Goal: Navigation & Orientation: Find specific page/section

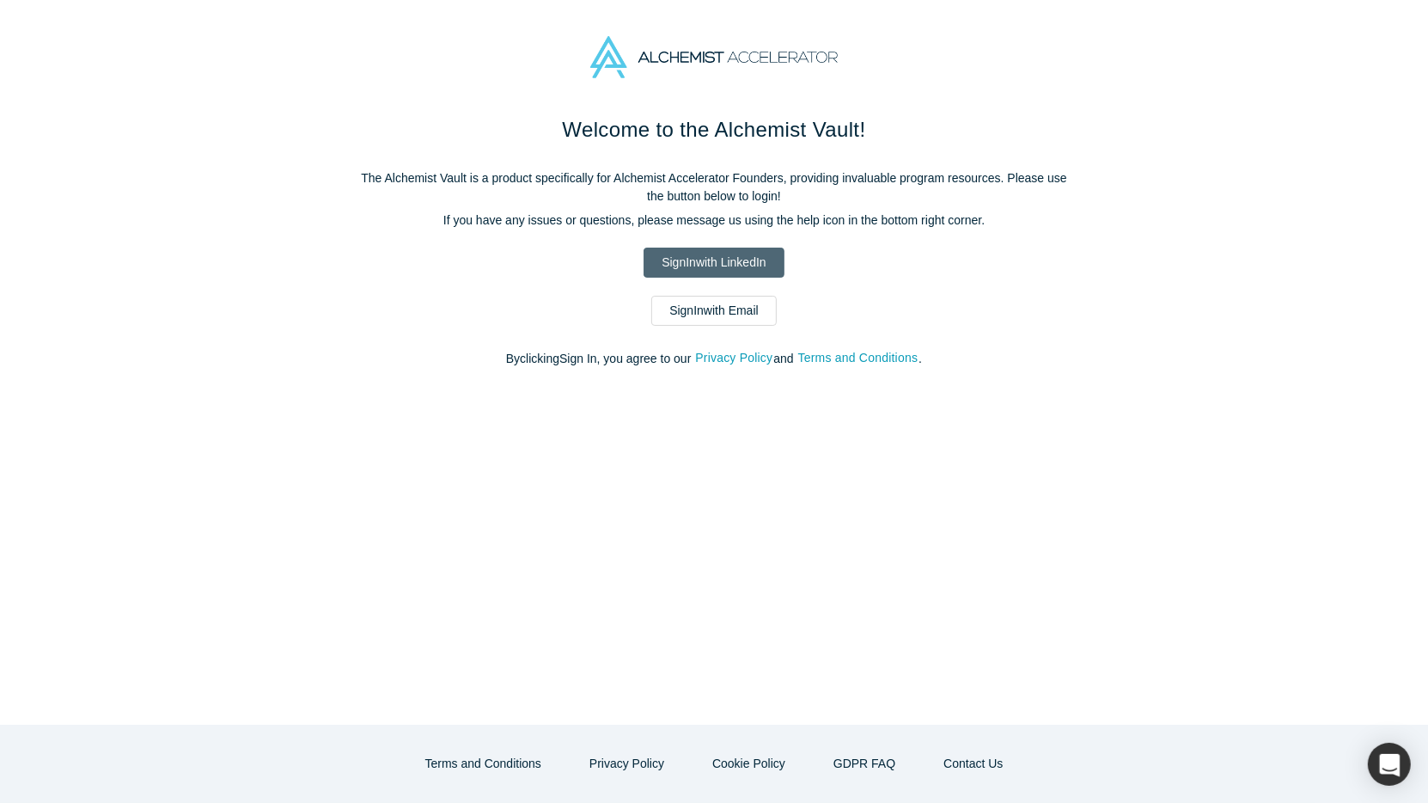
click at [708, 272] on link "Sign In with LinkedIn" at bounding box center [714, 262] width 140 height 30
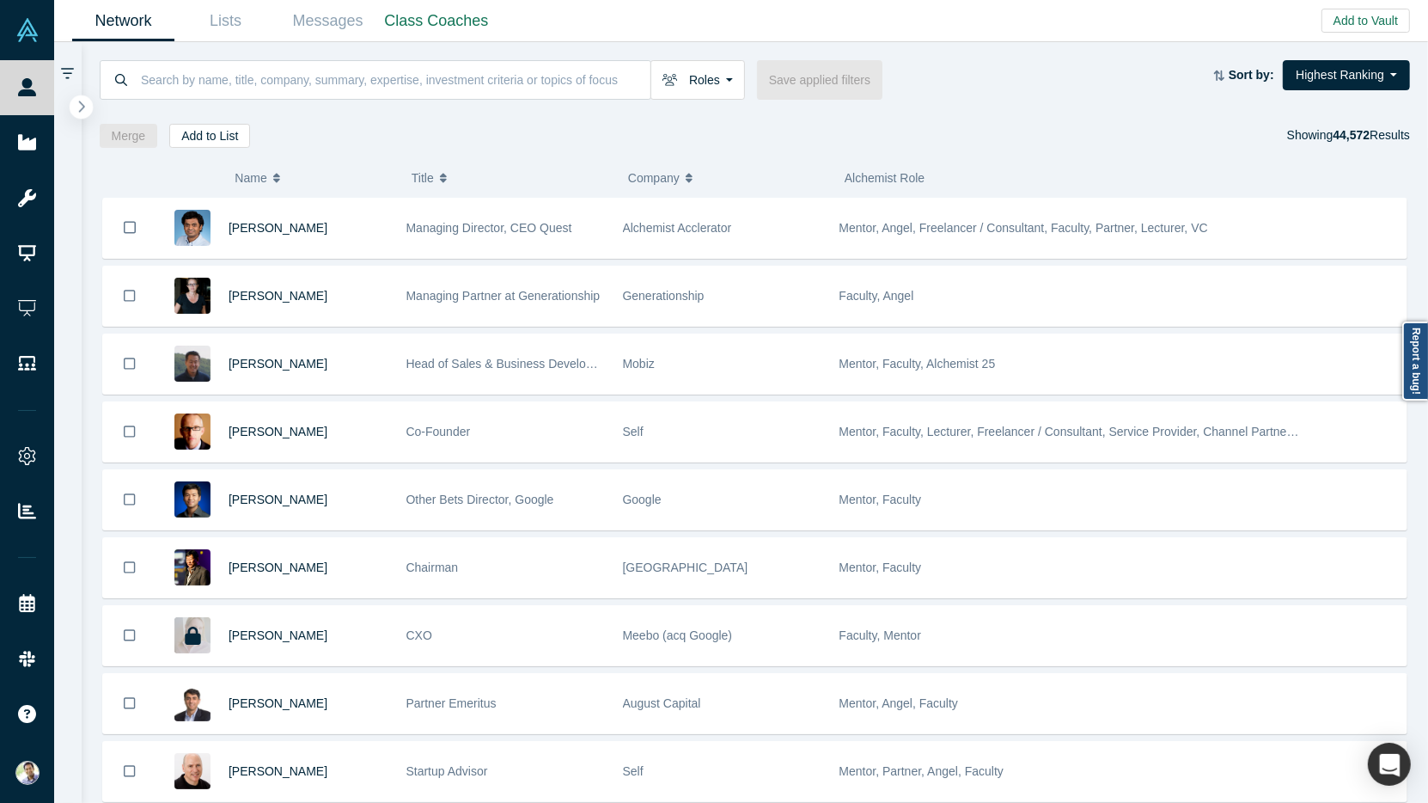
click at [80, 112] on icon "button" at bounding box center [81, 106] width 9 height 13
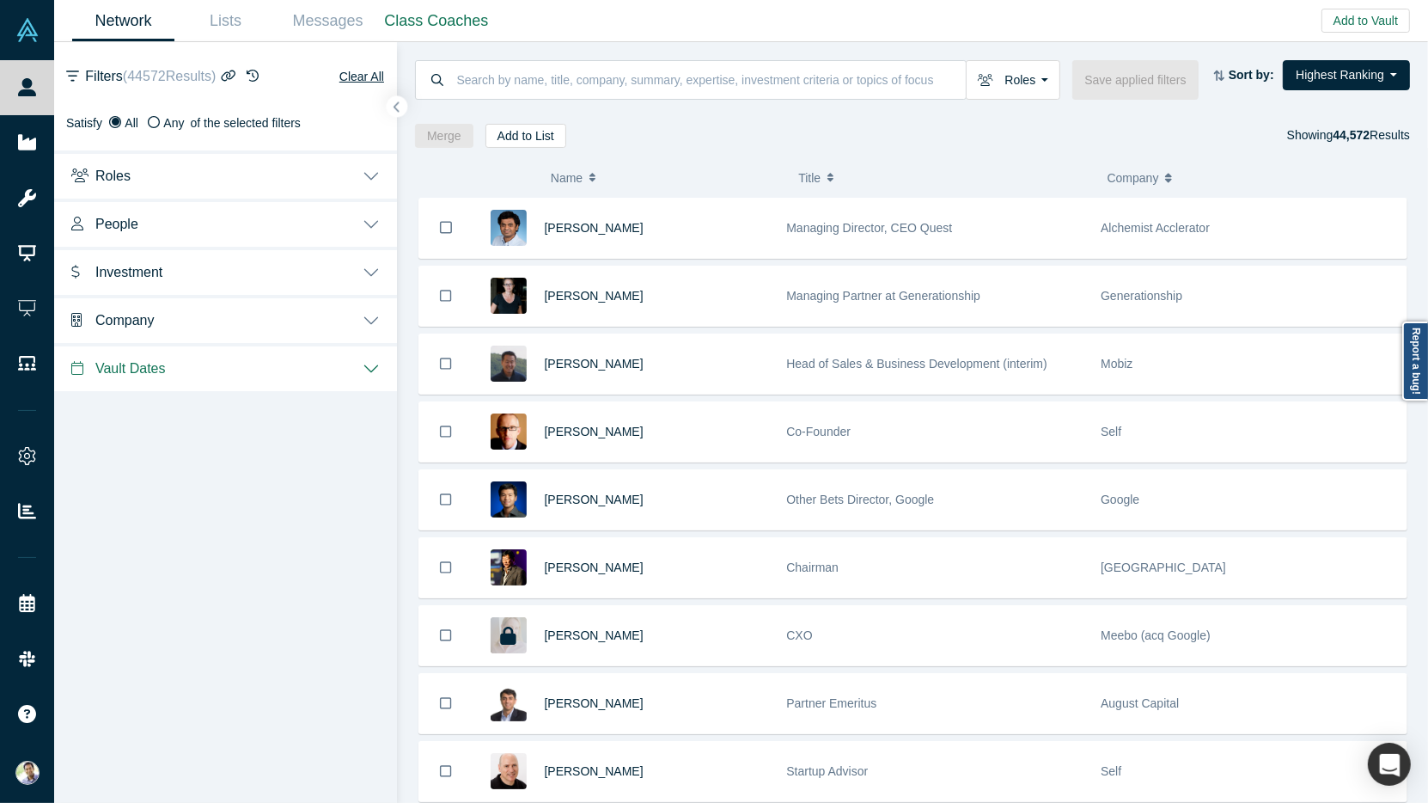
click at [352, 232] on button "People" at bounding box center [225, 222] width 343 height 48
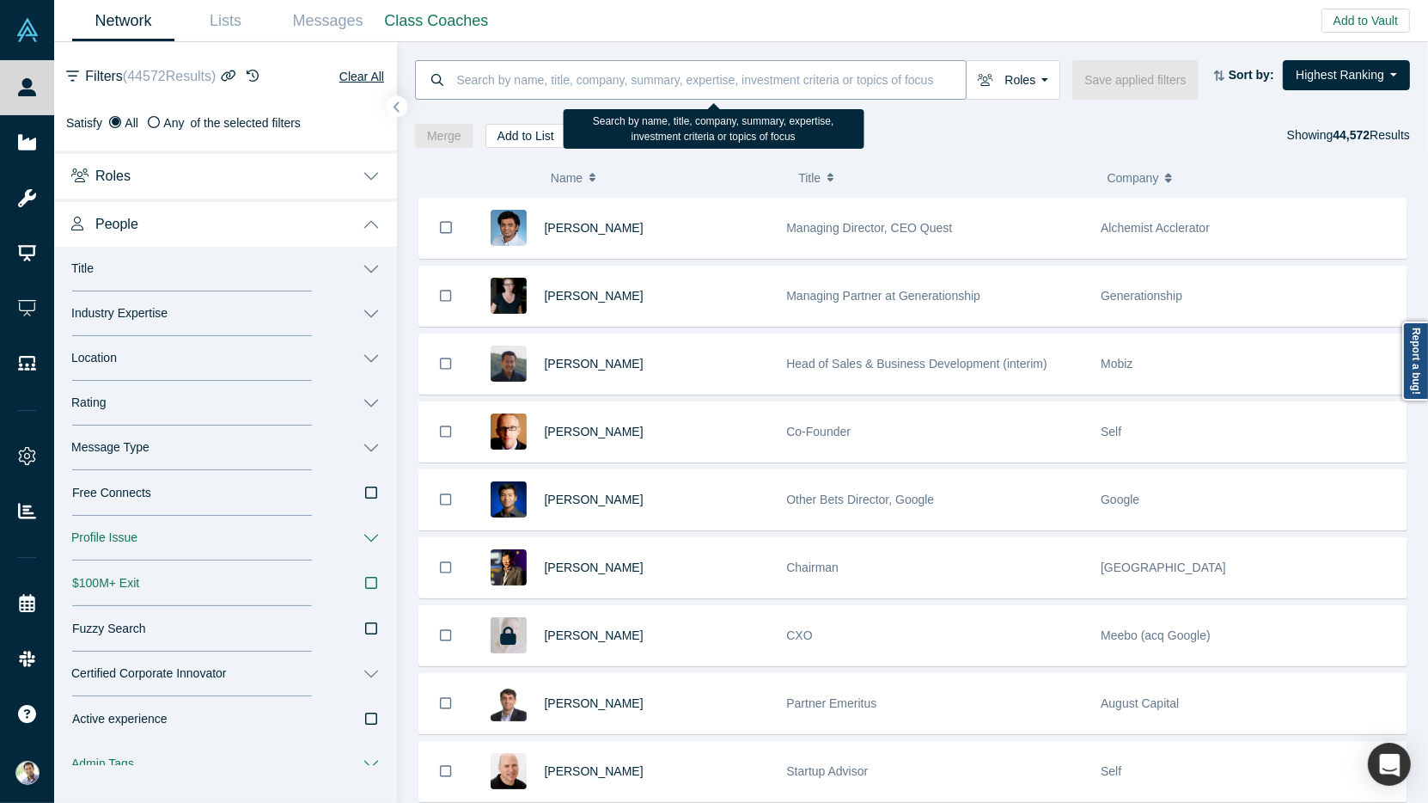
click at [503, 82] on input at bounding box center [710, 79] width 511 height 40
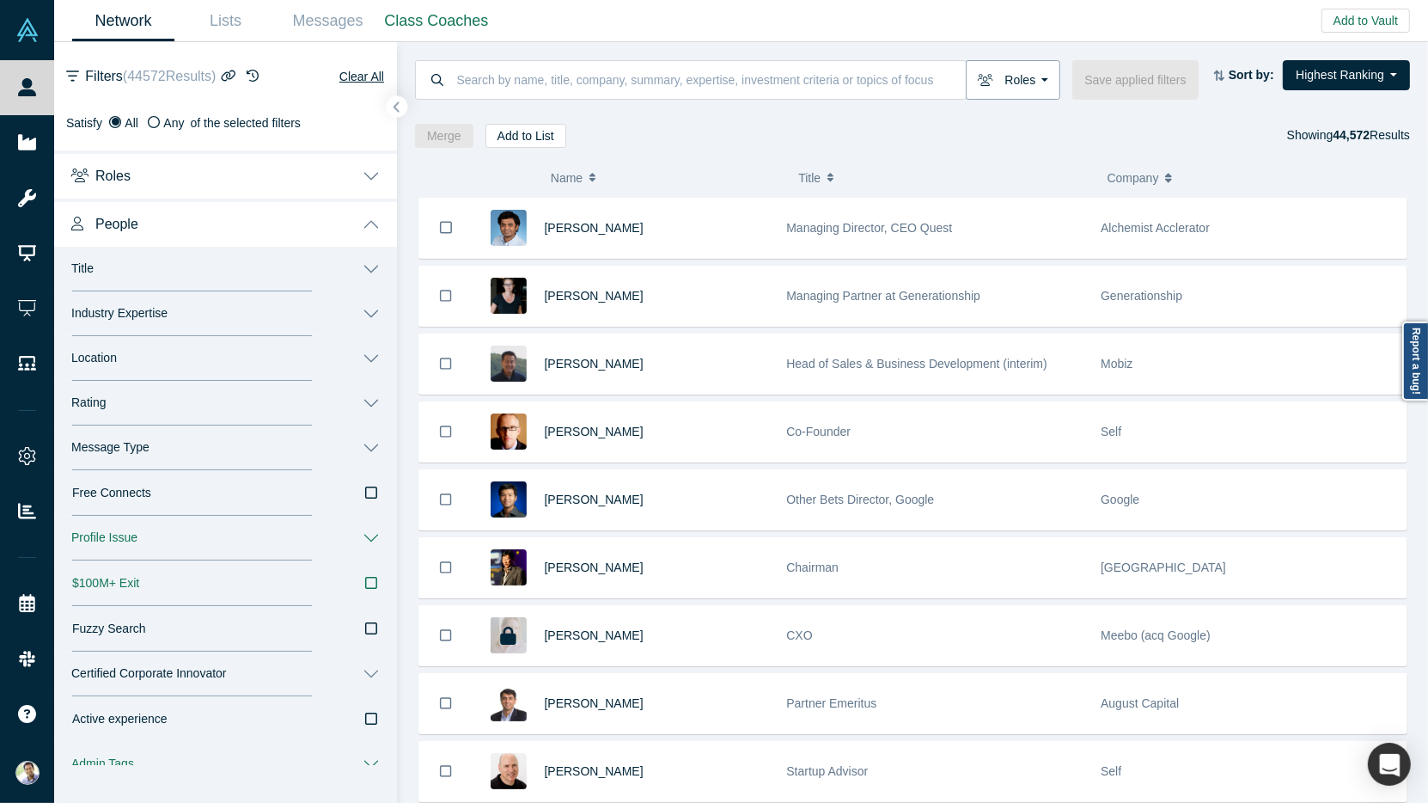
click at [1046, 78] on button "Roles" at bounding box center [1013, 80] width 95 height 40
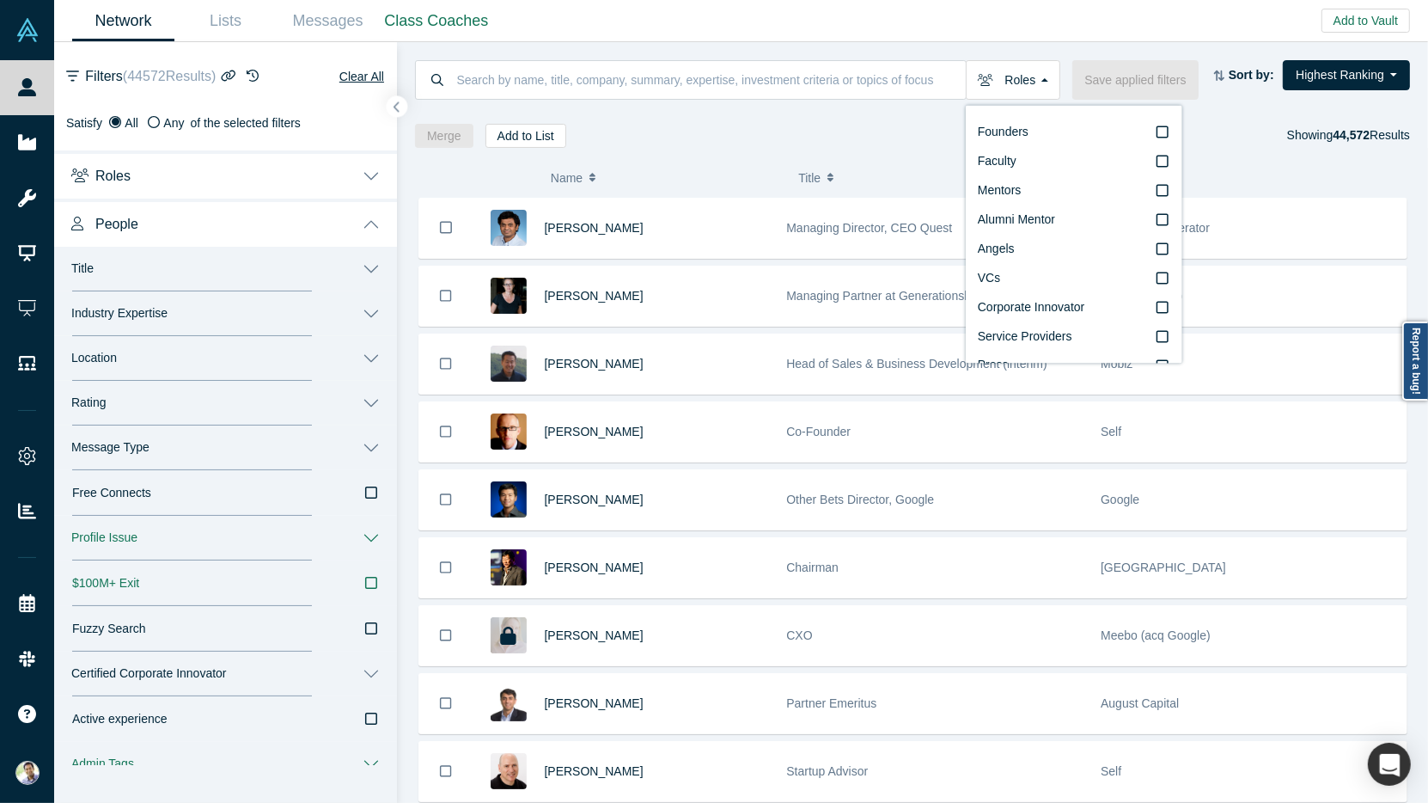
click at [376, 625] on icon "button" at bounding box center [371, 628] width 12 height 14
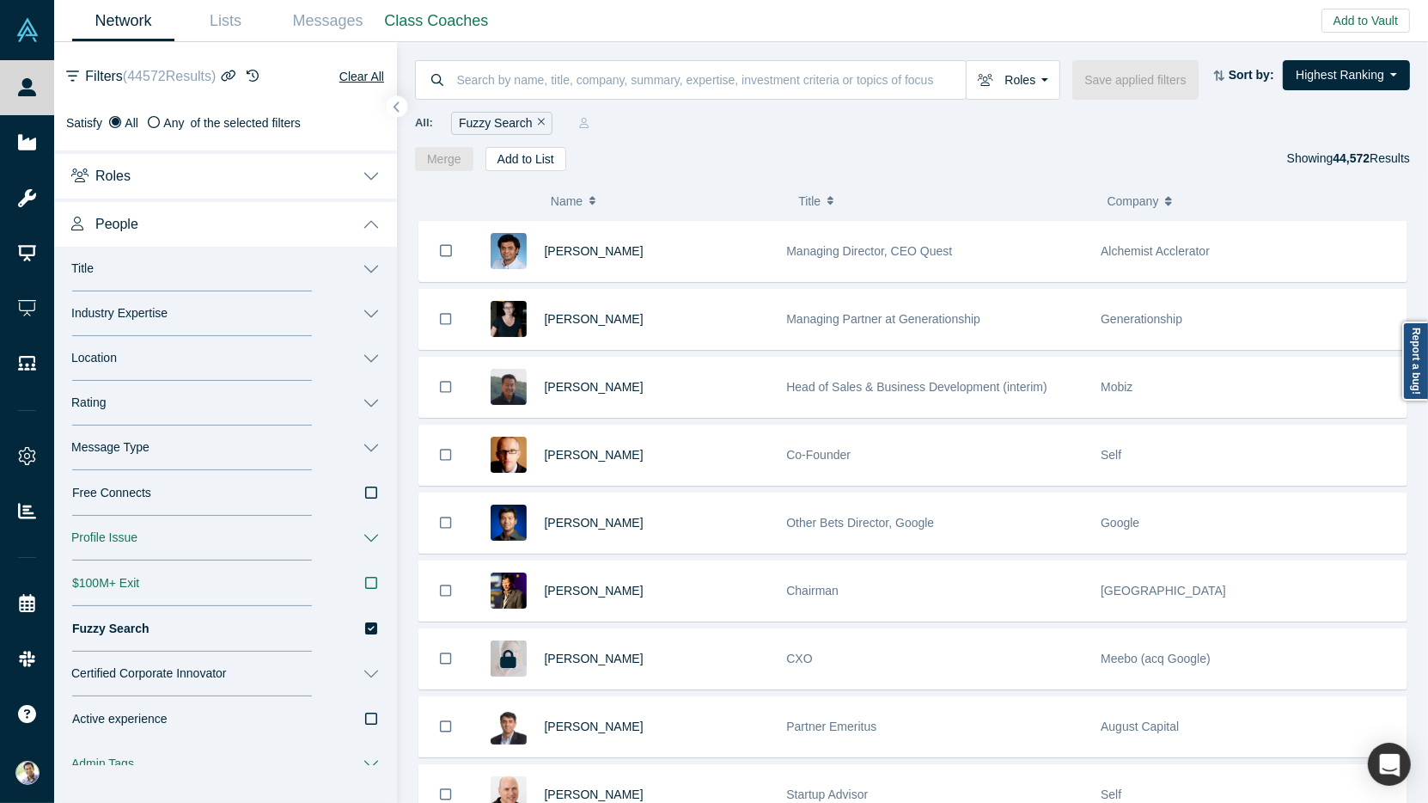
click at [376, 625] on icon "button" at bounding box center [371, 628] width 12 height 12
